Goal: Navigation & Orientation: Find specific page/section

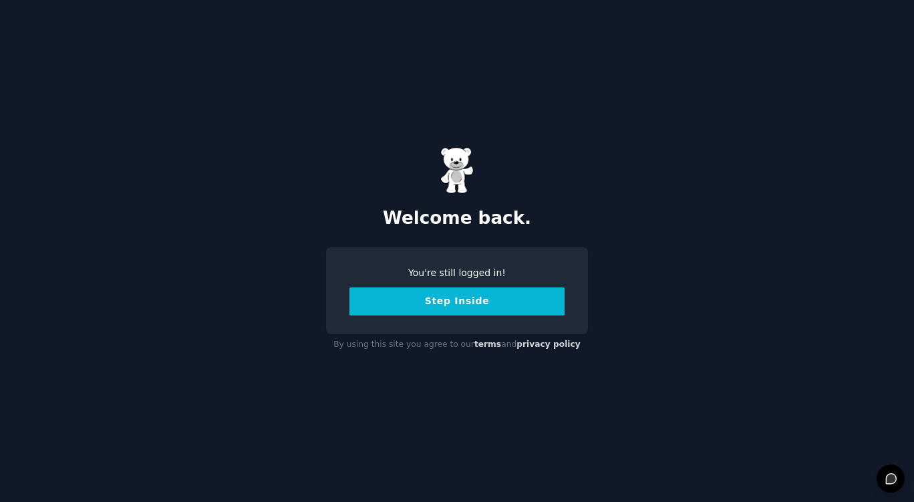
click at [448, 297] on button "Step Inside" at bounding box center [456, 301] width 215 height 28
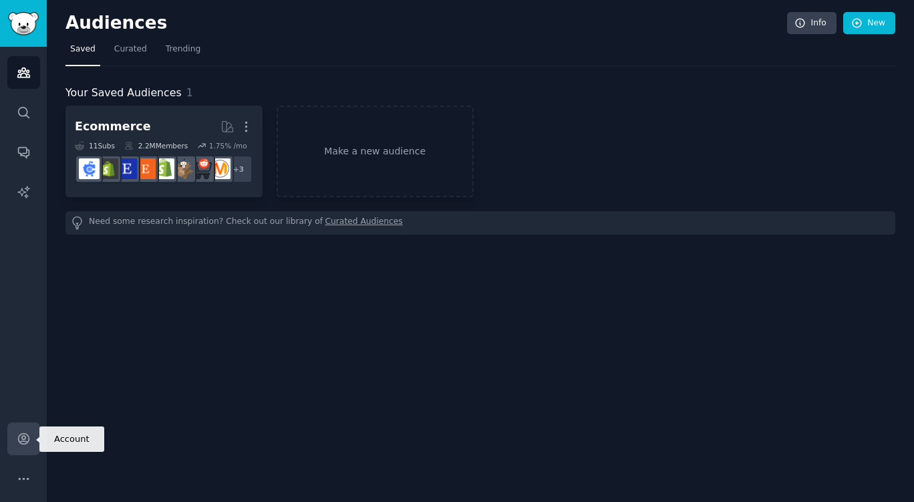
click at [26, 446] on link "Account" at bounding box center [23, 438] width 33 height 33
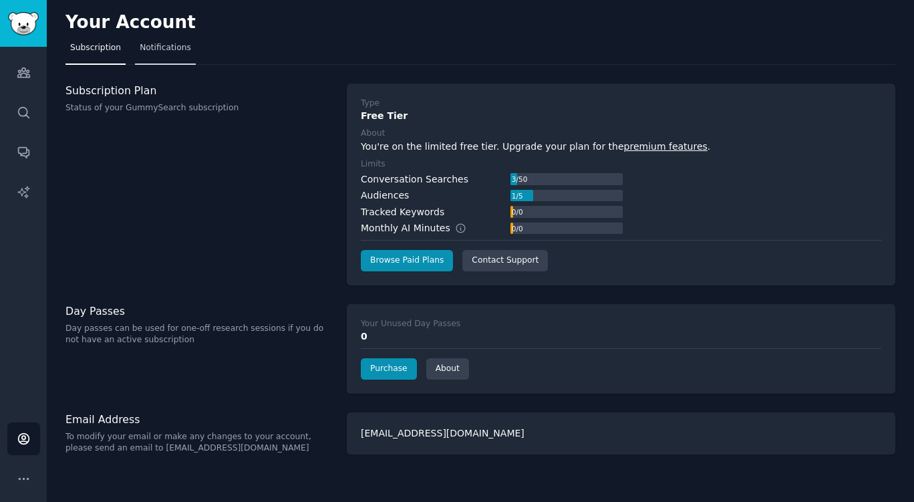
click at [164, 54] on link "Notifications" at bounding box center [165, 50] width 61 height 27
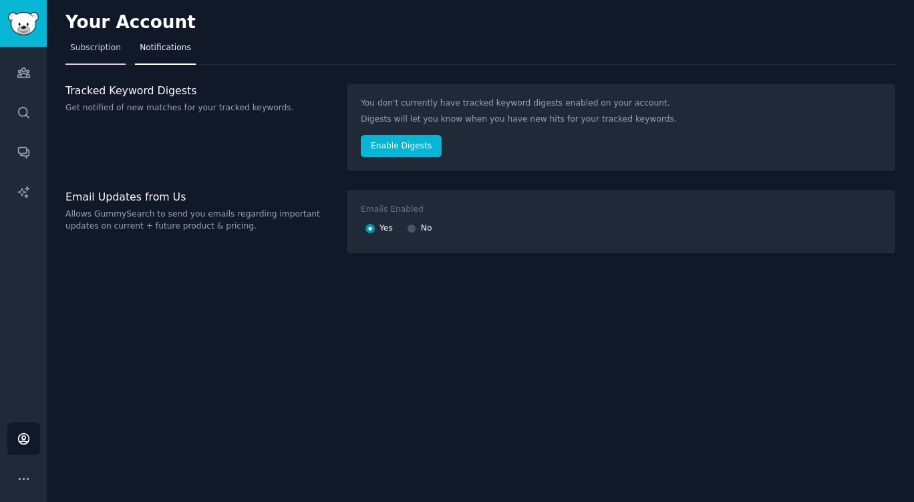
click at [97, 50] on span "Subscription" at bounding box center [95, 48] width 51 height 12
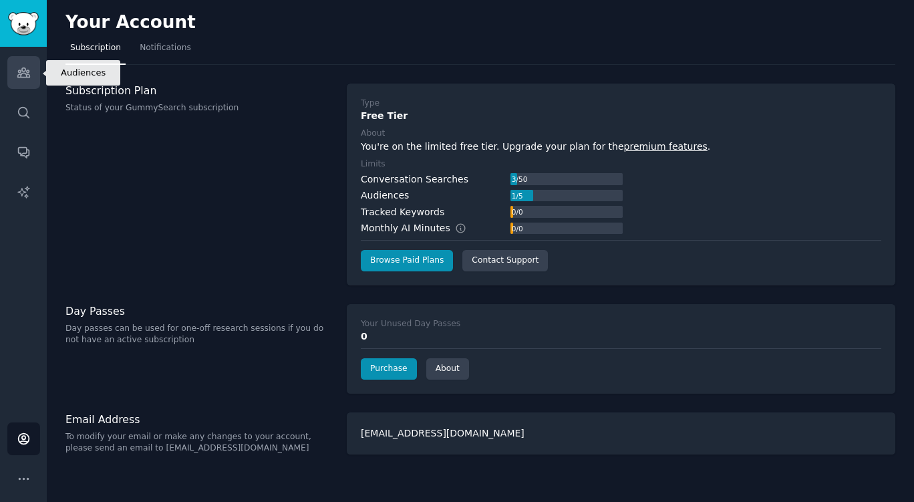
click at [26, 77] on icon "Sidebar" at bounding box center [23, 72] width 12 height 9
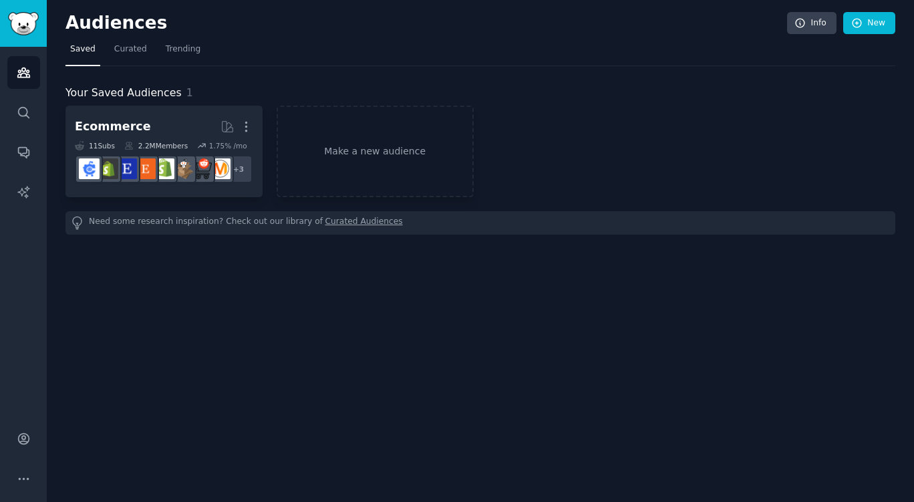
click at [484, 301] on div "Audiences Info New Saved Curated Trending Your Saved Audiences 1 Ecommerce Cura…" at bounding box center [480, 251] width 867 height 502
click at [508, 306] on div "Audiences Info New Saved Curated Trending Your Saved Audiences 1 Ecommerce Cura…" at bounding box center [480, 251] width 867 height 502
click at [185, 49] on span "Trending" at bounding box center [183, 49] width 35 height 12
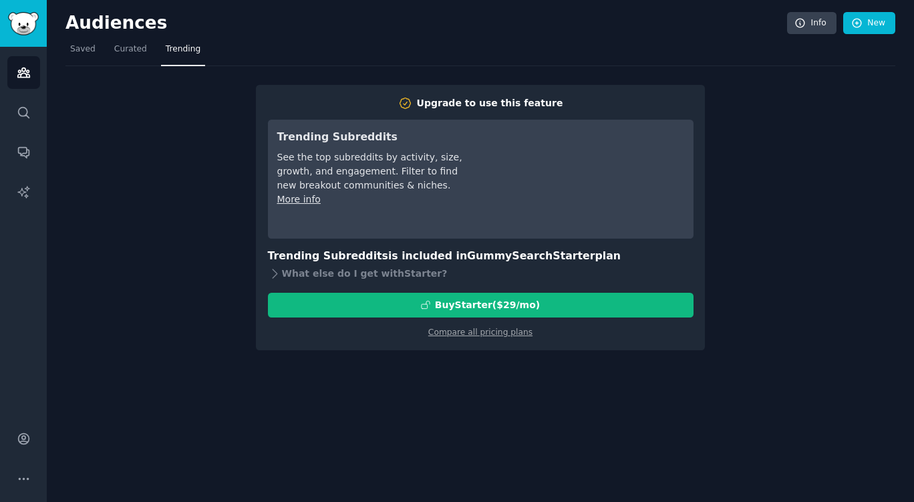
click at [294, 204] on link "More info" at bounding box center [298, 199] width 43 height 11
